Goal: Communication & Community: Ask a question

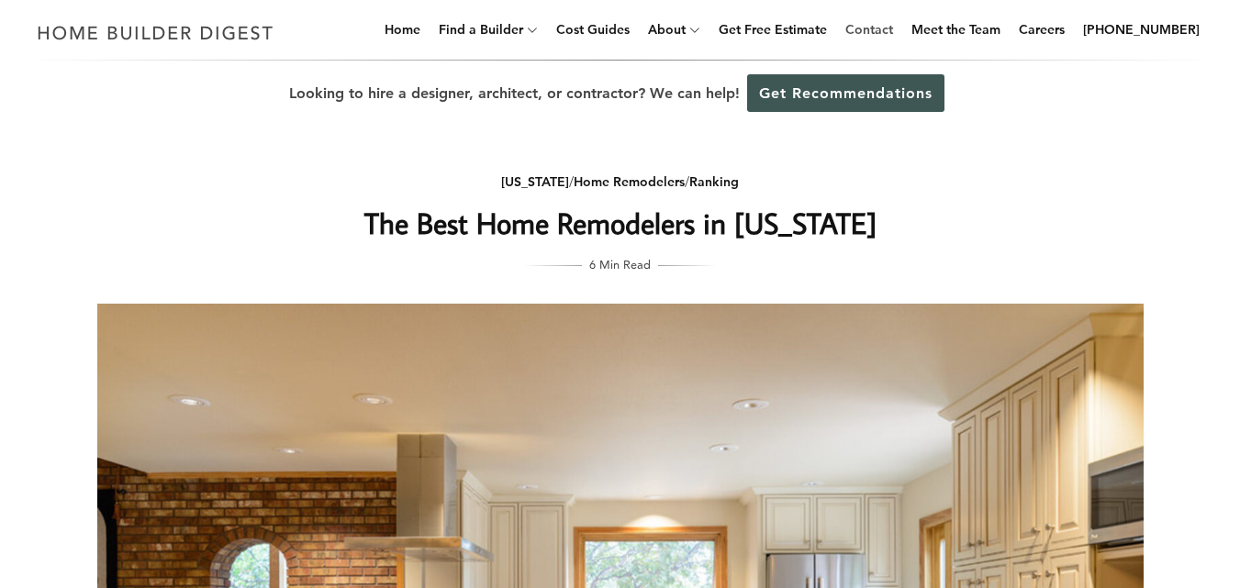
click at [898, 26] on link "Contact" at bounding box center [869, 29] width 62 height 59
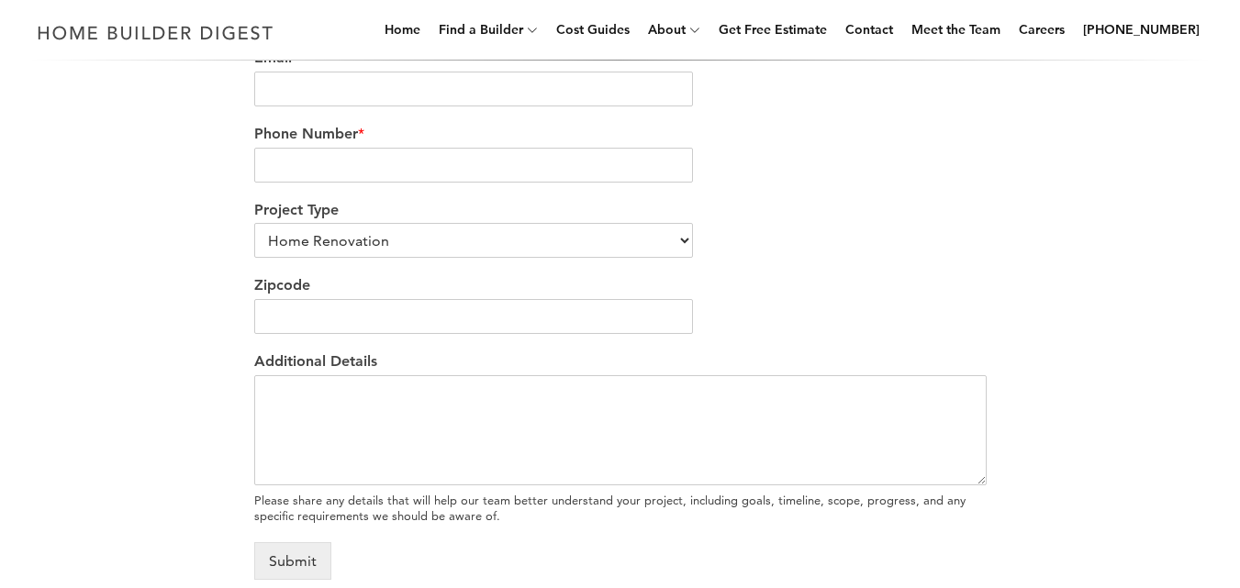
scroll to position [516, 0]
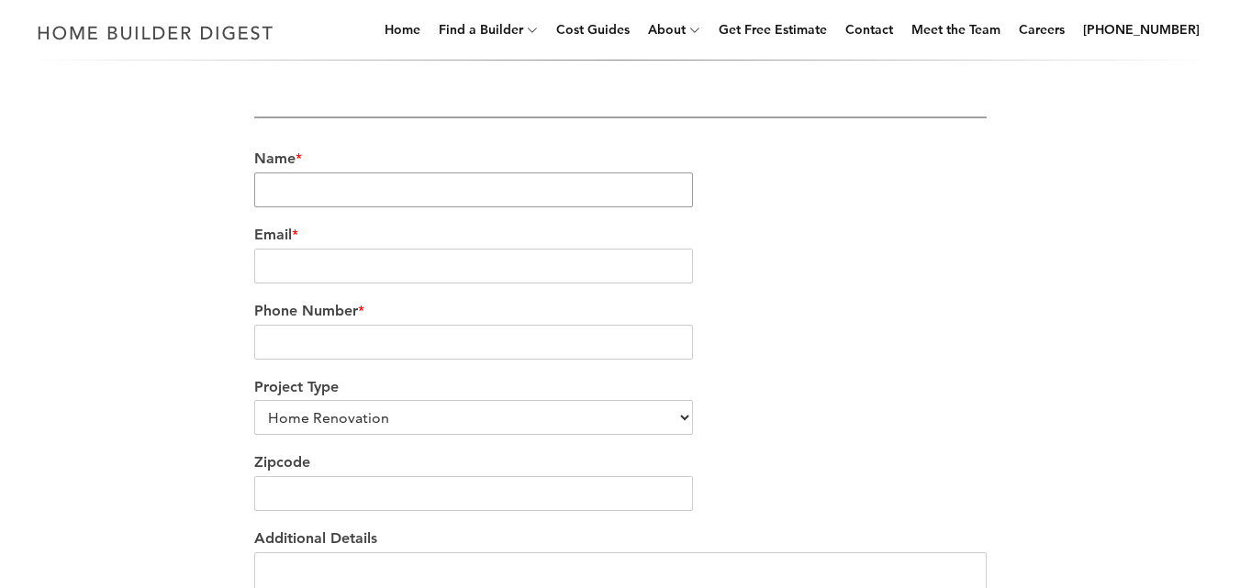
click at [610, 187] on input "Name *" at bounding box center [474, 190] width 440 height 35
type input "Charles Dawson"
click at [423, 262] on input "Email *" at bounding box center [474, 266] width 440 height 35
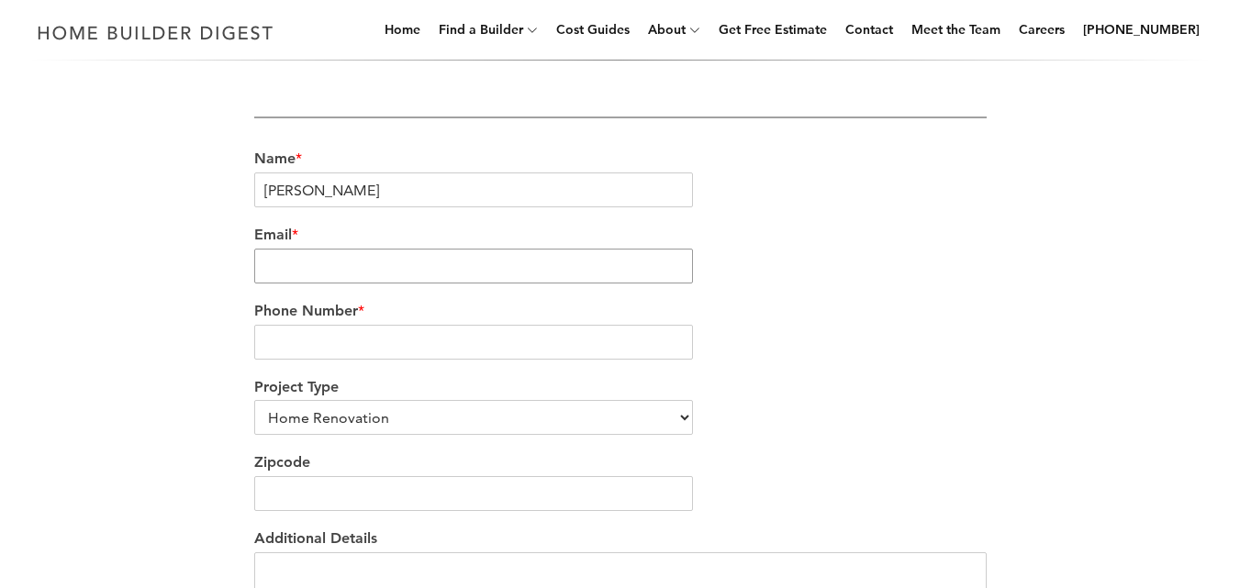
type input "tcarter@paape-dawson.org"
click at [382, 341] on input "Phone Number *" at bounding box center [474, 342] width 440 height 35
click at [379, 347] on input "Phone Number *" at bounding box center [474, 342] width 440 height 35
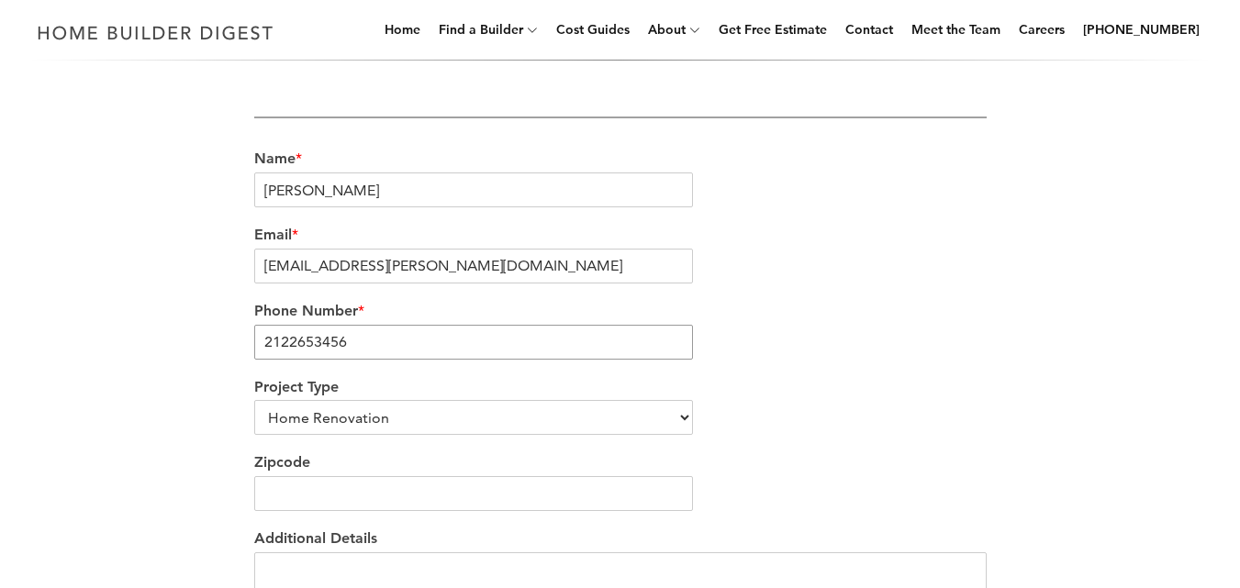
type input "2122653456"
click at [357, 503] on input "Zipcode" at bounding box center [474, 493] width 440 height 35
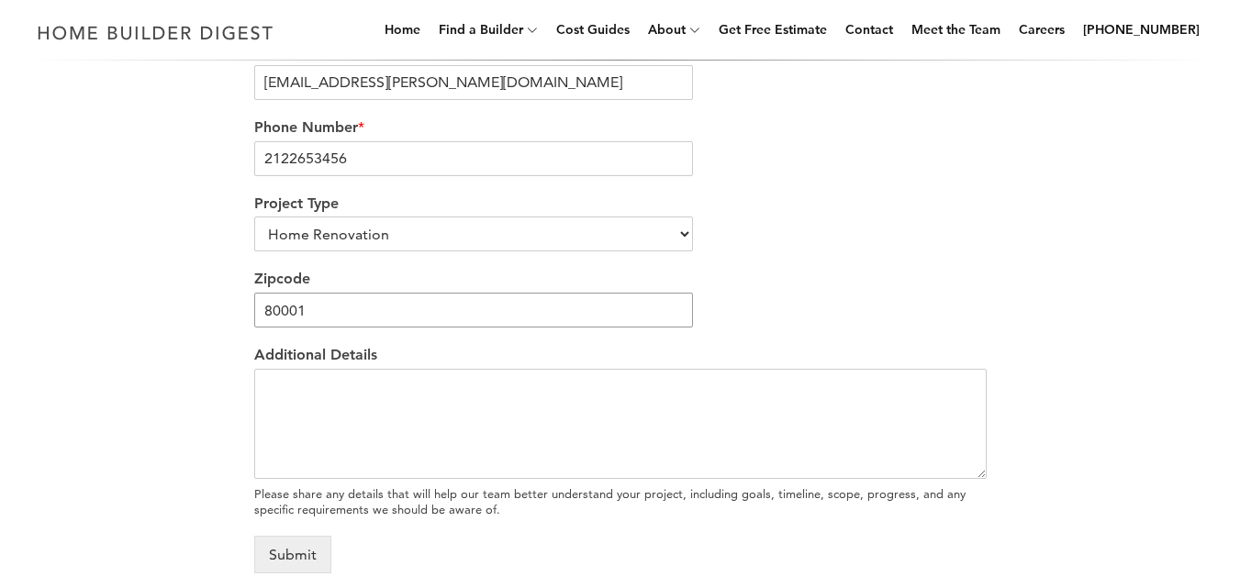
scroll to position [712, 0]
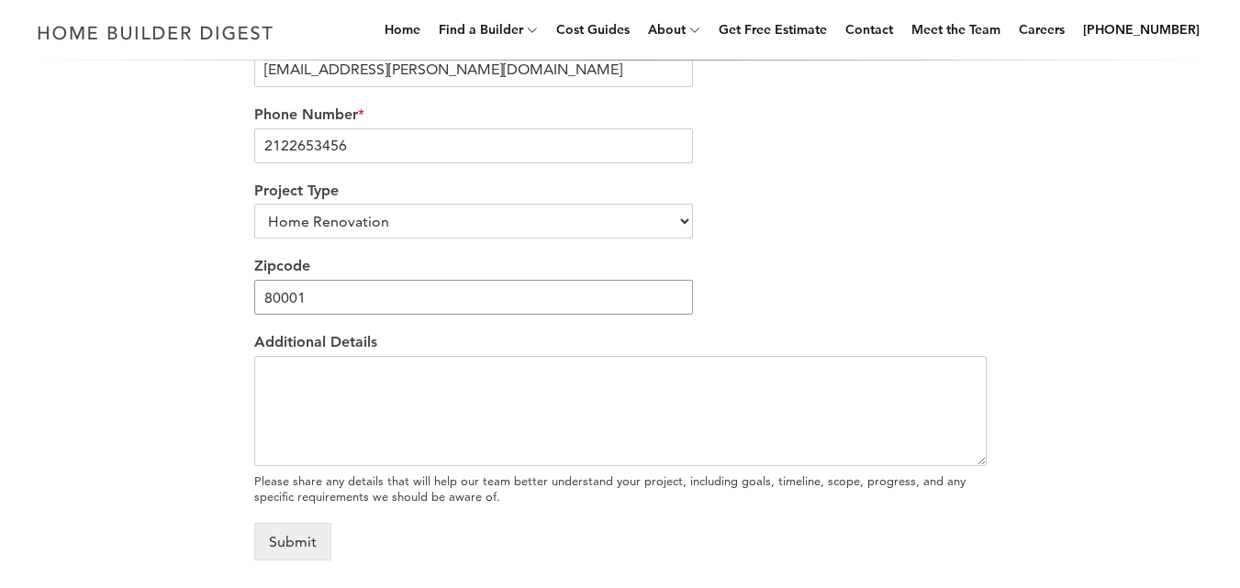
type input "80001"
click at [744, 392] on textarea "Additional Details" at bounding box center [620, 411] width 733 height 110
click at [40, 119] on div "We’re love to hear from you Our team would be delighted to hear from you and ea…" at bounding box center [620, 32] width 1240 height 1159
click at [371, 441] on textarea "Additional Details" at bounding box center [620, 411] width 733 height 110
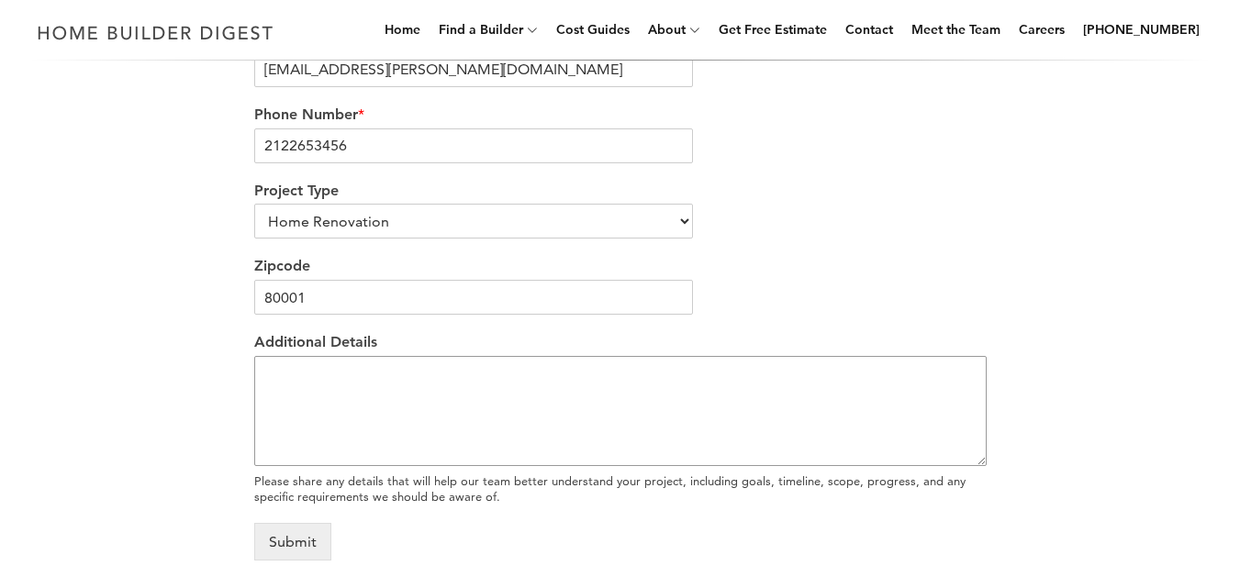
type textarea "v"
paste textarea "Hello, I hope this message finds you well. We’ve recently purchased a property …"
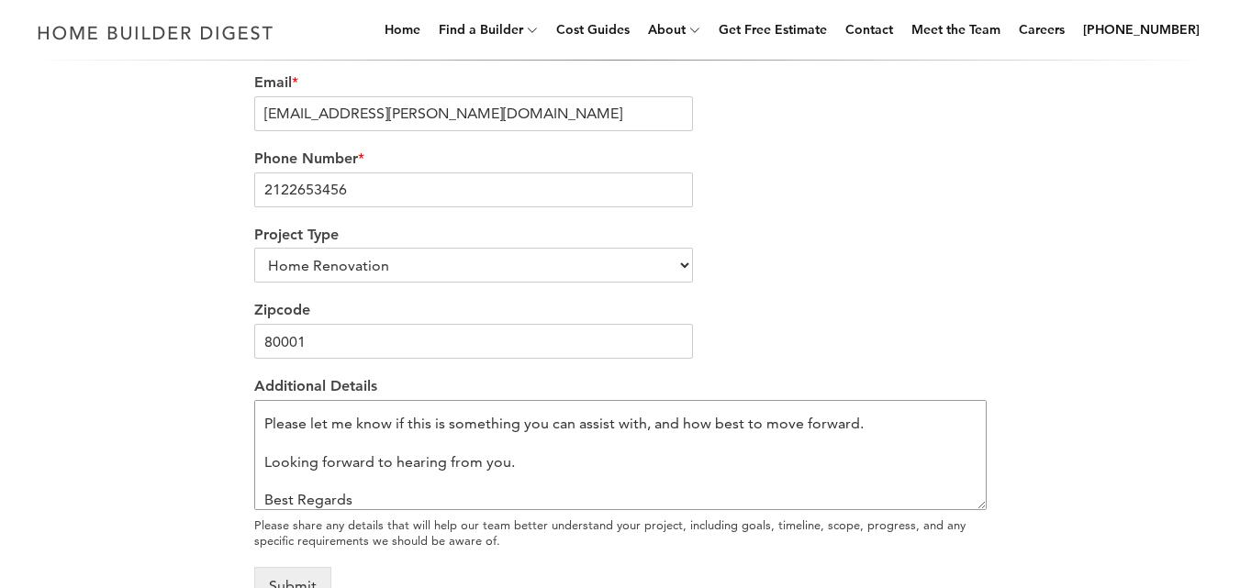
scroll to position [725, 0]
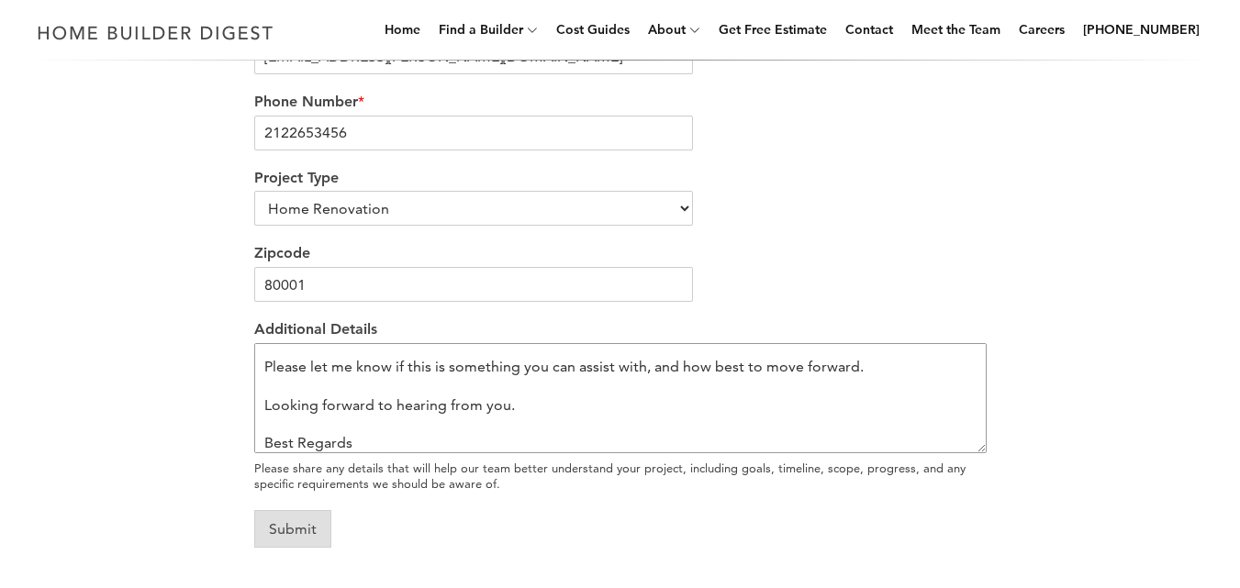
type textarea "Hello, I hope this message finds you well. We’ve recently purchased a property …"
click at [298, 521] on button "Submit" at bounding box center [292, 529] width 77 height 38
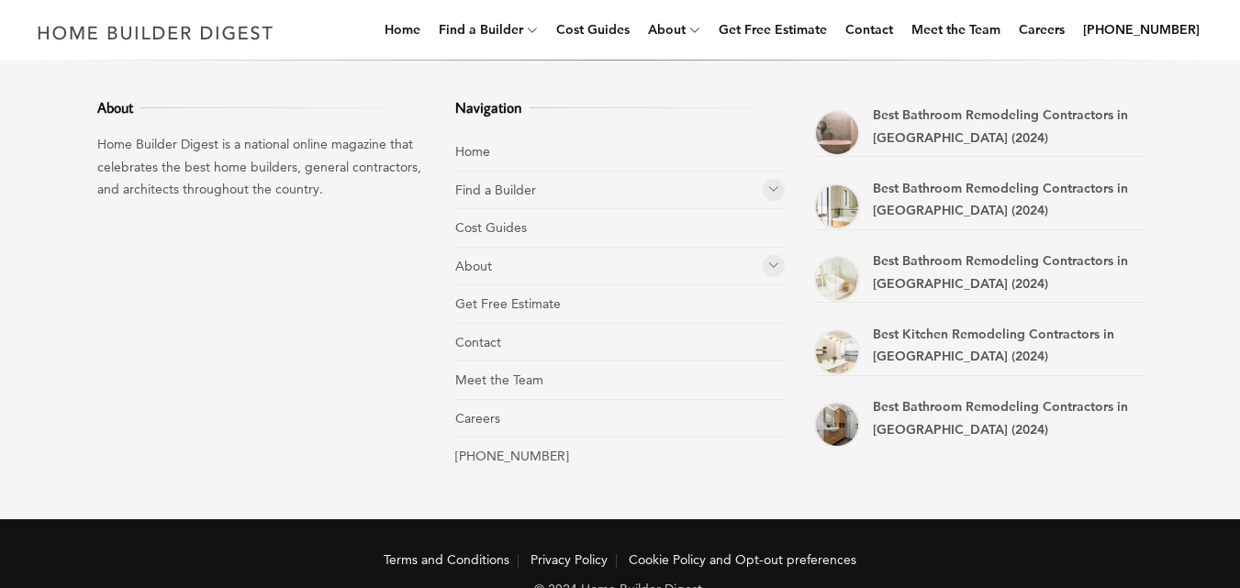
scroll to position [565, 0]
